Goal: Find specific page/section: Find specific page/section

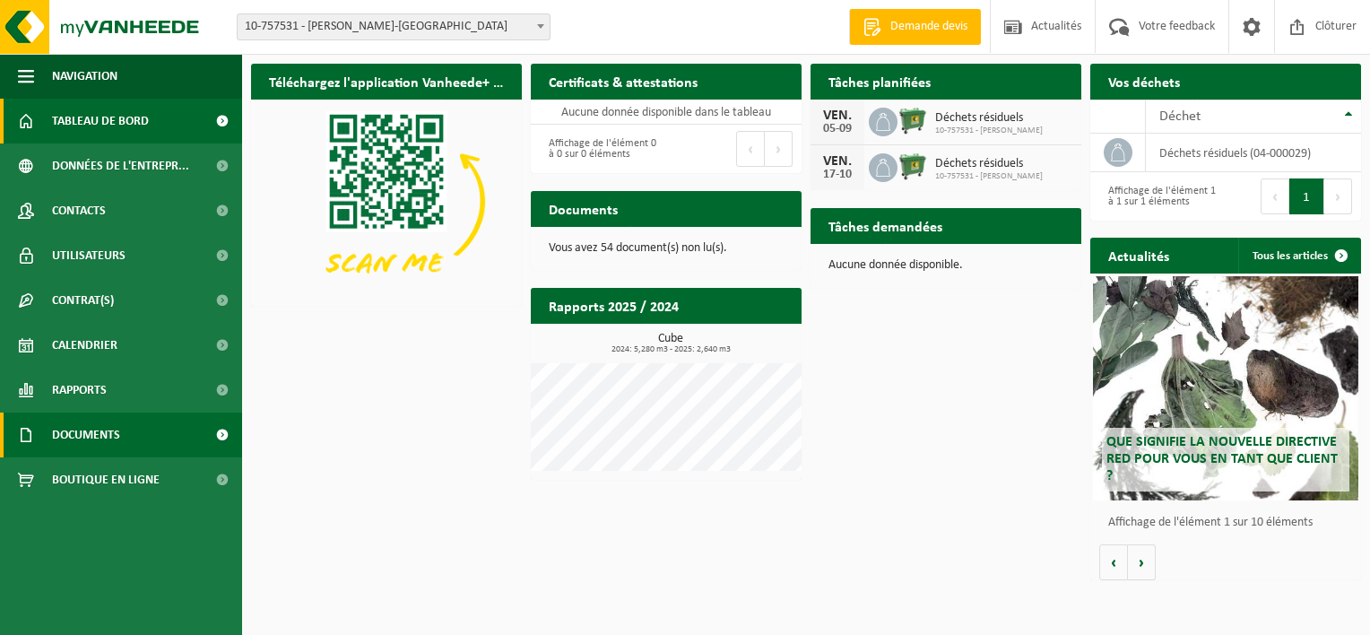
click at [79, 430] on span "Documents" at bounding box center [86, 434] width 68 height 45
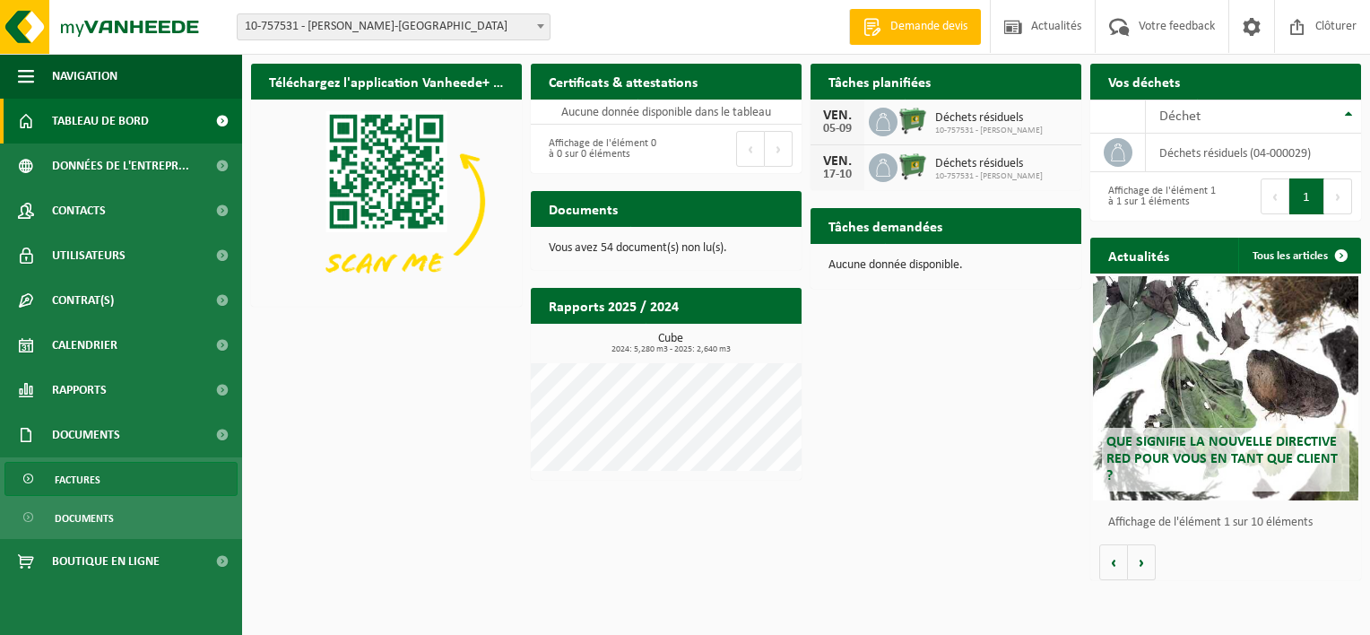
click at [93, 476] on span "Factures" at bounding box center [78, 480] width 46 height 34
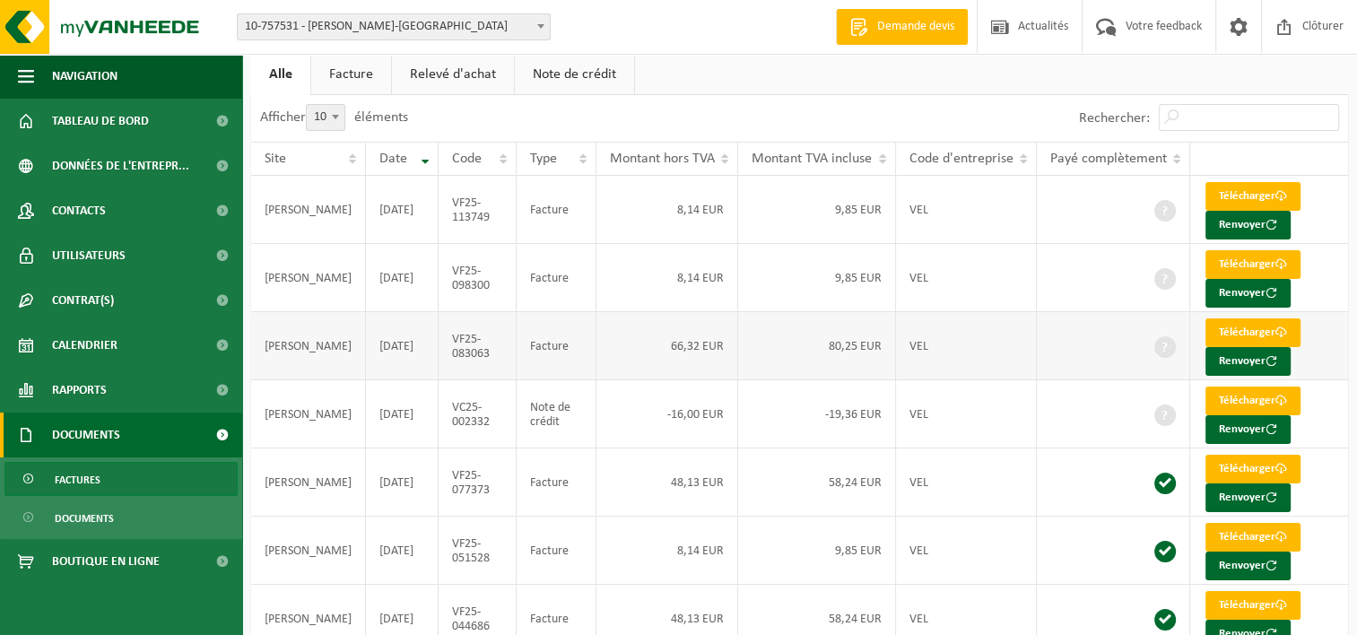
scroll to position [90, 0]
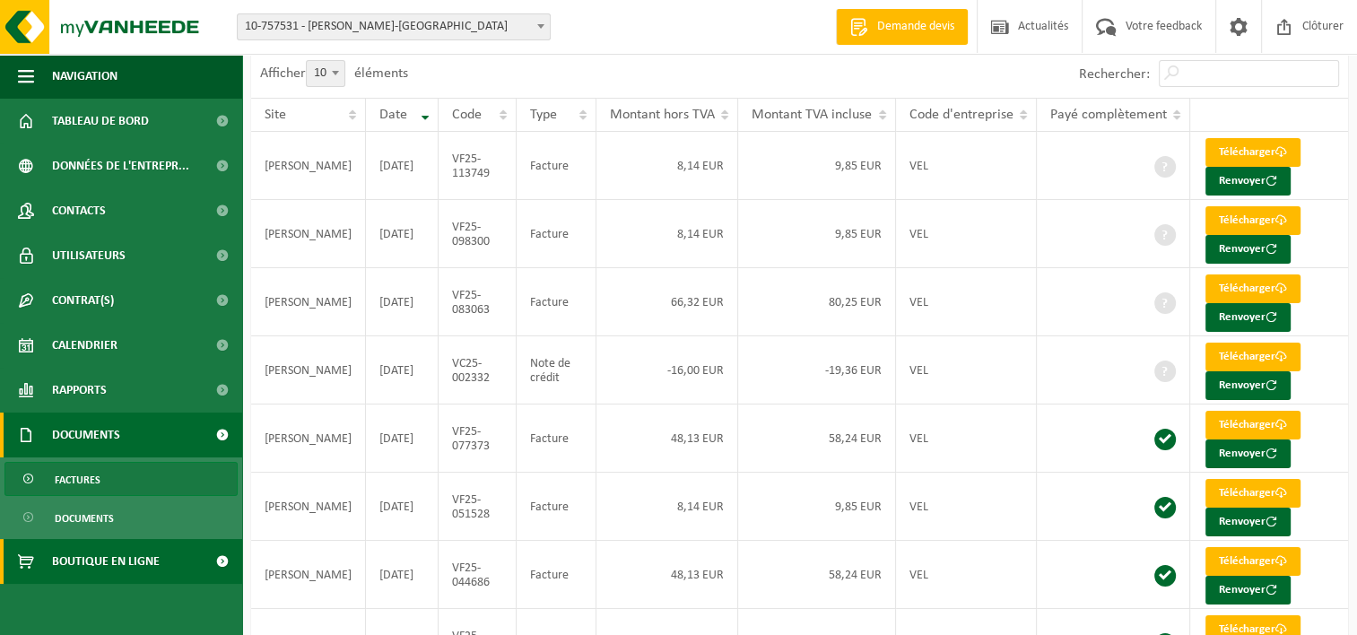
click at [92, 562] on span "Boutique en ligne" at bounding box center [106, 561] width 108 height 45
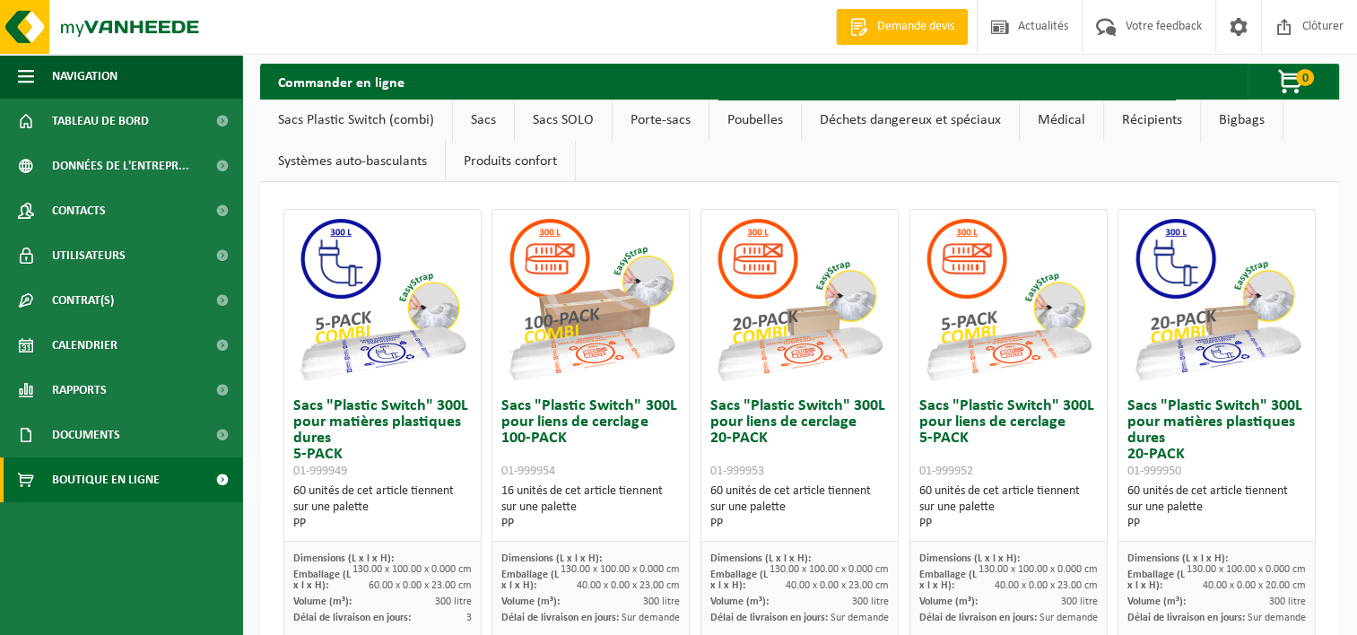
click at [1143, 124] on link "Récipients" at bounding box center [1152, 120] width 96 height 41
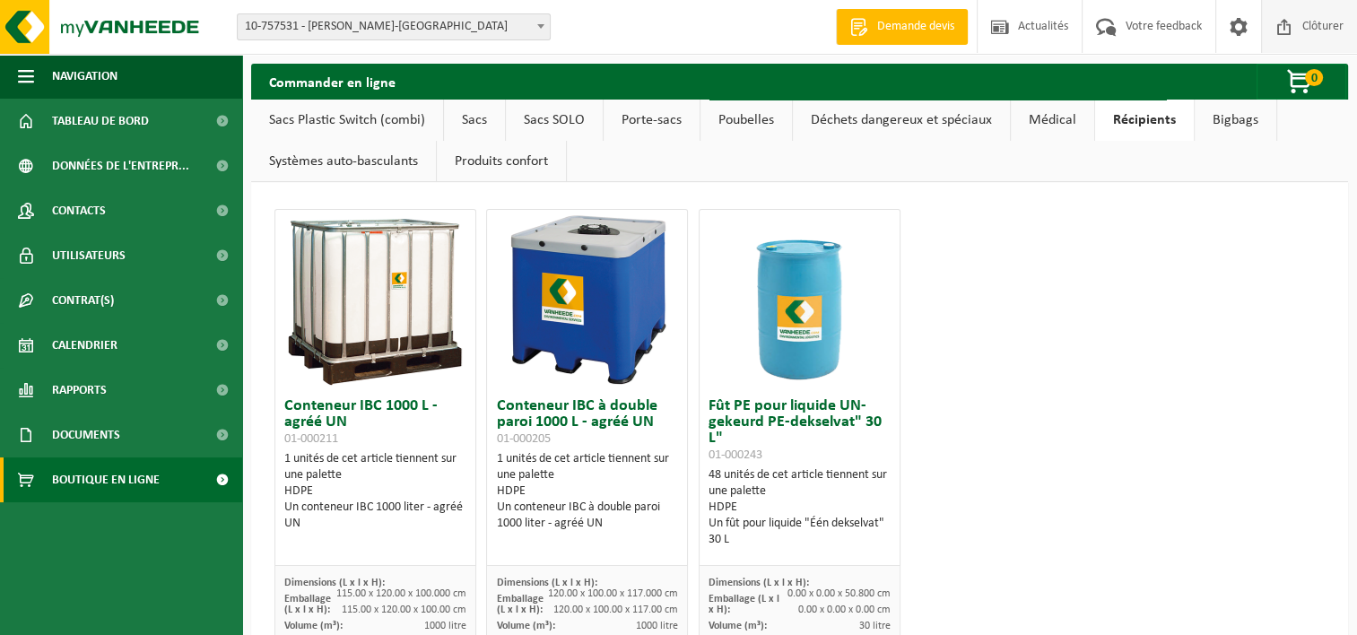
click at [1307, 22] on span "Clôturer" at bounding box center [1323, 26] width 50 height 53
